Goal: Find specific page/section: Find specific page/section

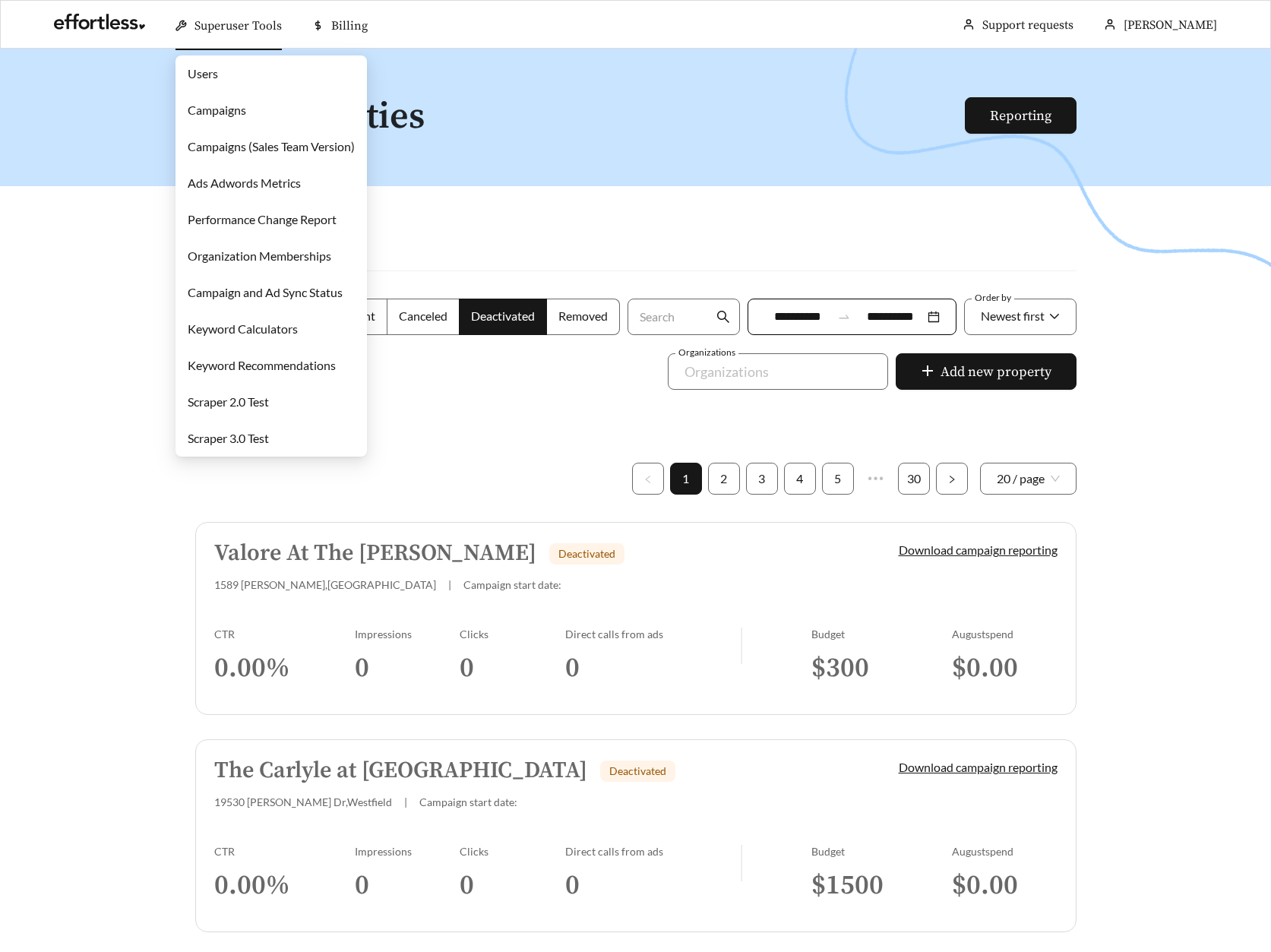
click at [218, 69] on link "Users" at bounding box center [202, 73] width 31 height 14
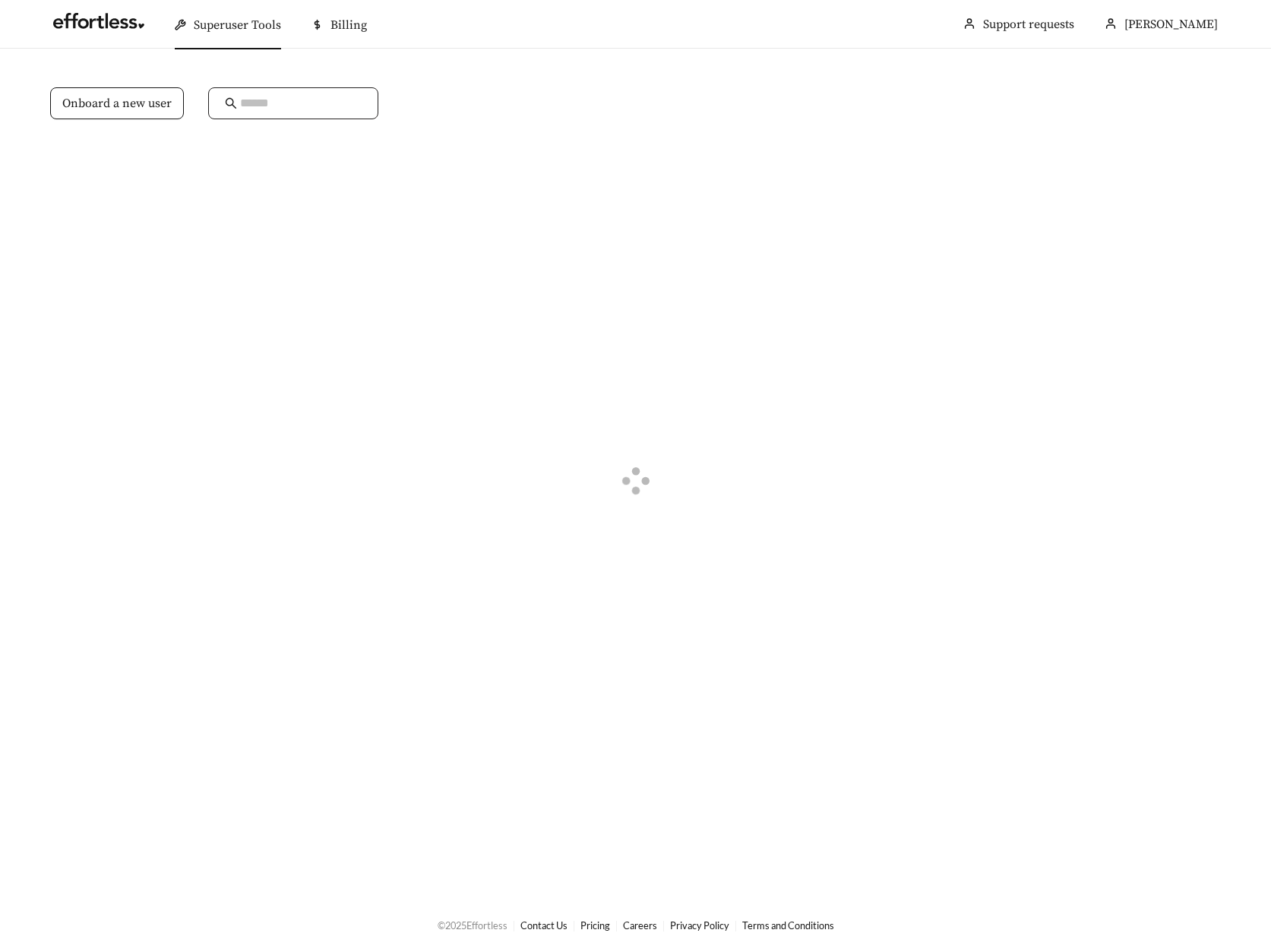
click at [284, 99] on input "text" at bounding box center [301, 104] width 122 height 18
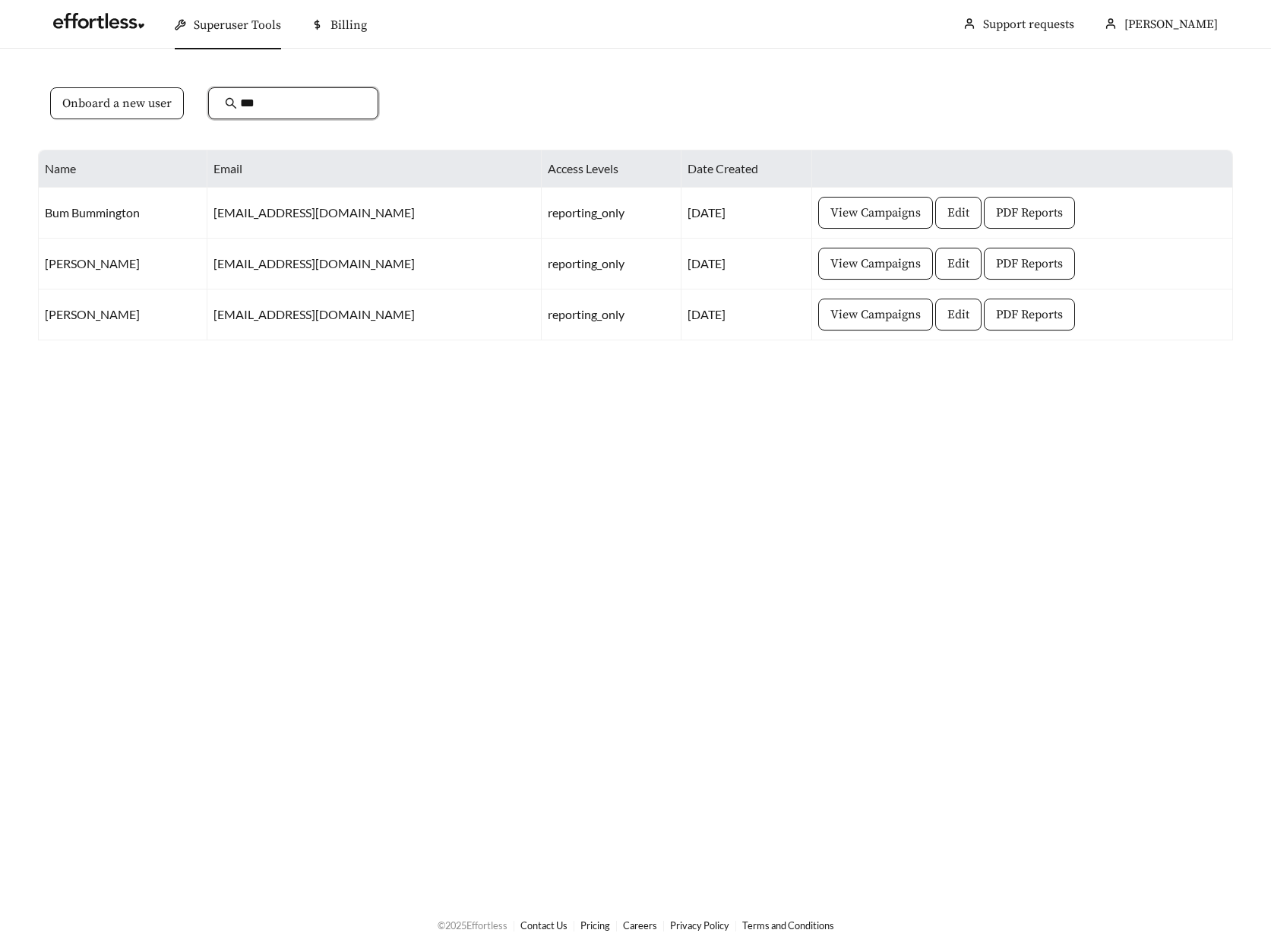
click at [268, 101] on input "***" at bounding box center [301, 104] width 122 height 18
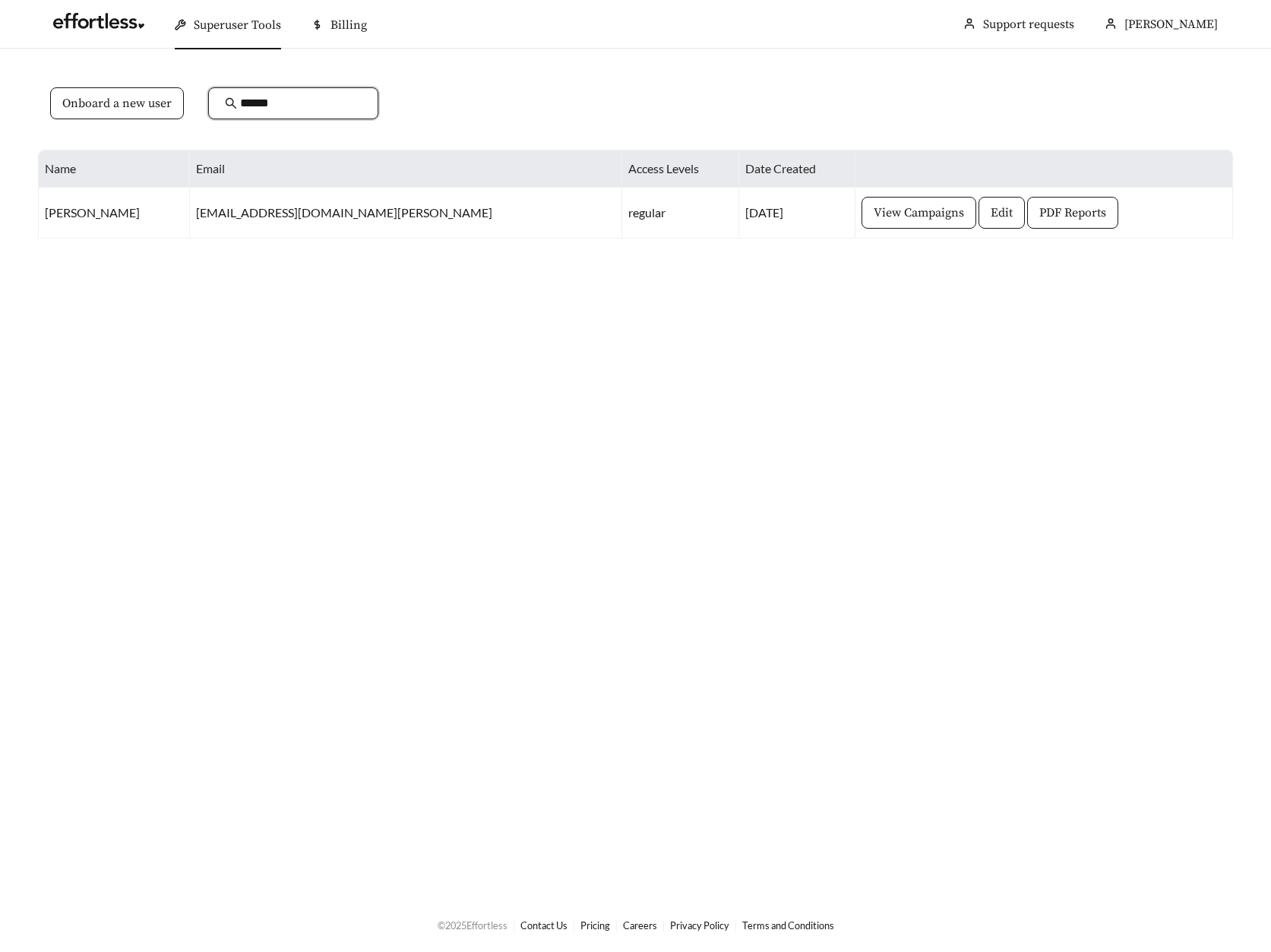
type input "******"
